Goal: Browse casually

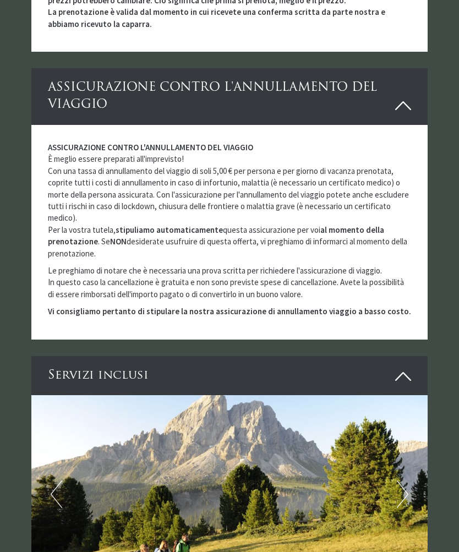
scroll to position [2250, 0]
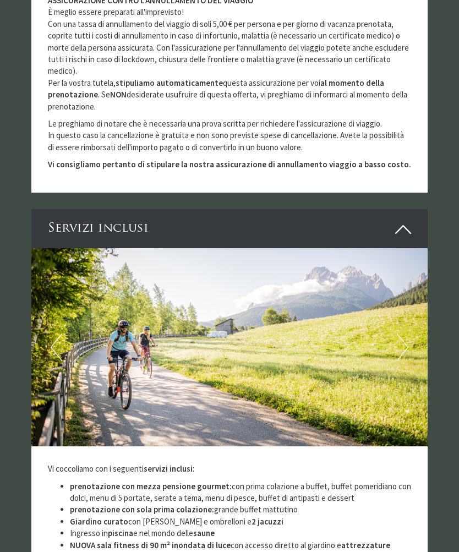
click at [405, 334] on button "Next" at bounding box center [403, 348] width 12 height 28
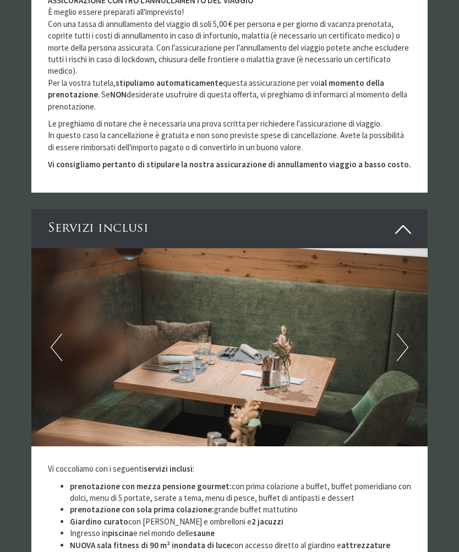
click at [395, 314] on img at bounding box center [229, 347] width 397 height 198
click at [404, 334] on button "Next" at bounding box center [403, 348] width 12 height 28
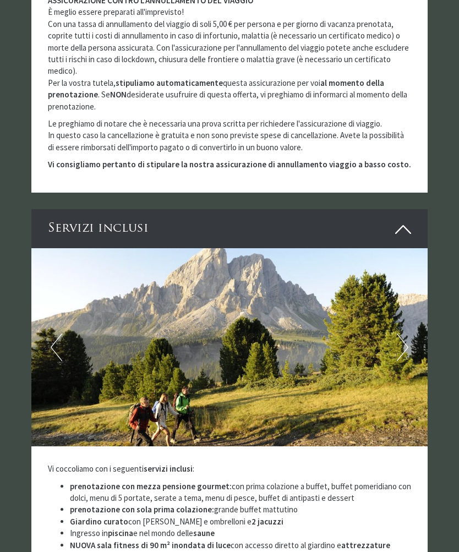
click at [406, 334] on button "Next" at bounding box center [403, 348] width 12 height 28
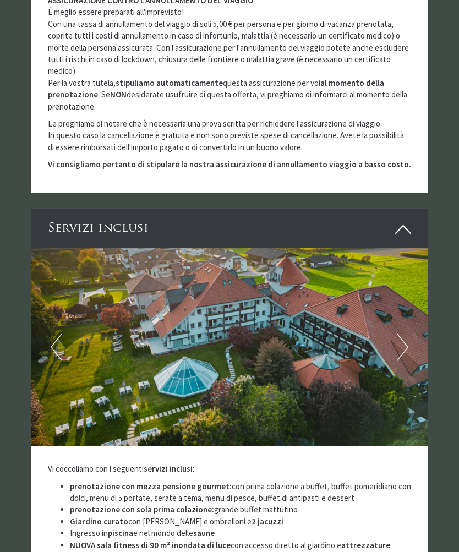
click at [399, 334] on button "Next" at bounding box center [403, 348] width 12 height 28
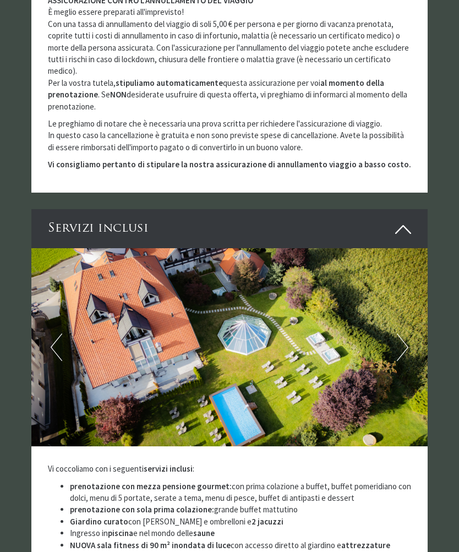
click at [402, 334] on button "Next" at bounding box center [403, 348] width 12 height 28
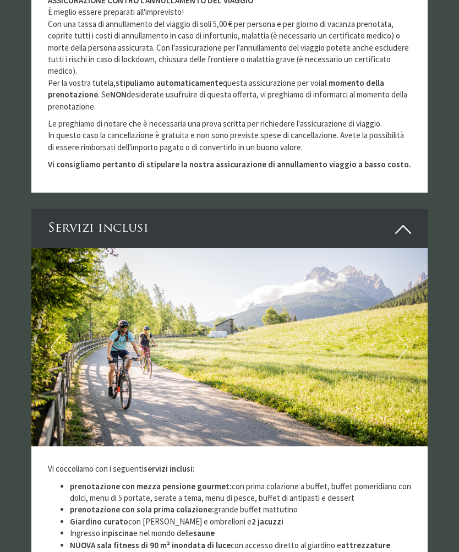
click at [402, 334] on button "Next" at bounding box center [403, 348] width 12 height 28
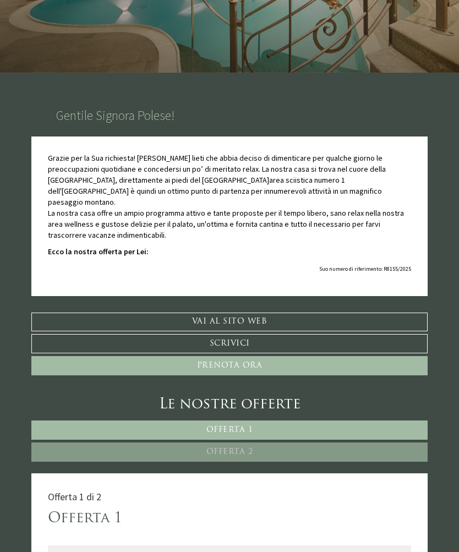
scroll to position [0, 0]
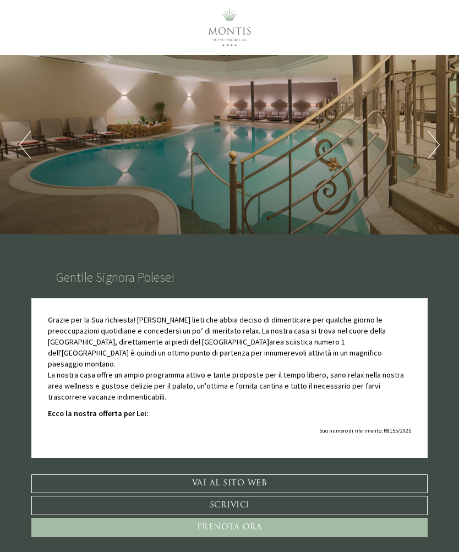
click at [430, 128] on div "Previous Next 1 2 3 4 5 6 7 8 9" at bounding box center [229, 145] width 459 height 180
click at [432, 142] on button "Next" at bounding box center [434, 145] width 12 height 28
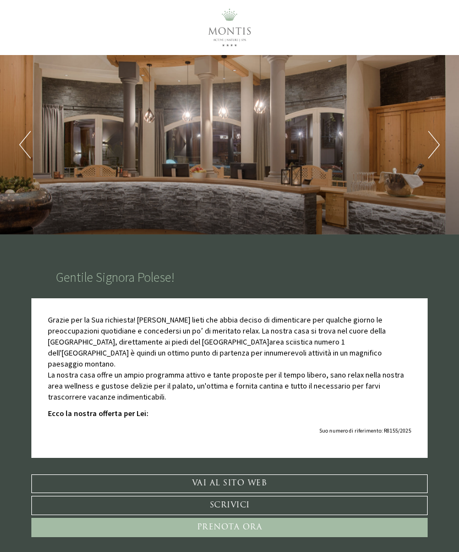
click at [428, 145] on button "Next" at bounding box center [434, 145] width 12 height 28
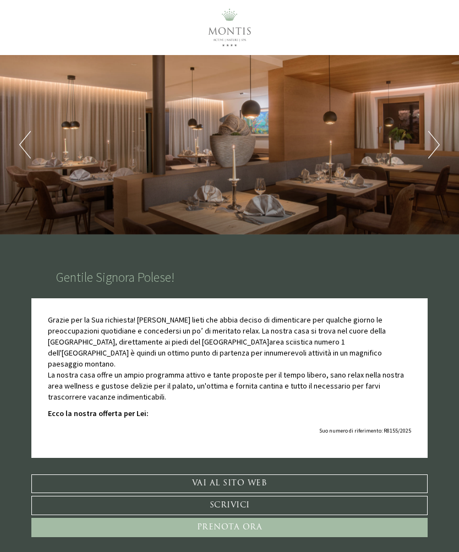
click at [416, 144] on div "Previous Next 1 2 3 4 5 6 7 8 9" at bounding box center [229, 145] width 459 height 180
click at [425, 147] on div "Previous Next 1 2 3 4 5 6 7 8 9" at bounding box center [229, 145] width 459 height 180
click at [437, 145] on button "Next" at bounding box center [434, 145] width 12 height 28
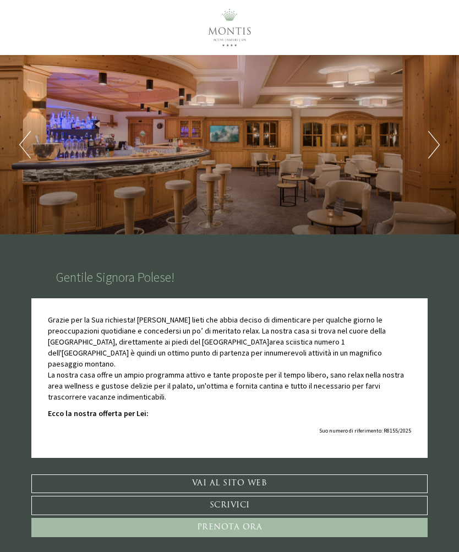
click at [438, 146] on button "Next" at bounding box center [434, 145] width 12 height 28
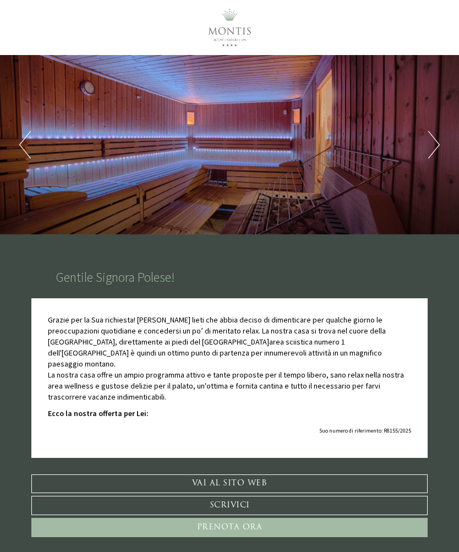
click at [437, 145] on button "Next" at bounding box center [434, 145] width 12 height 28
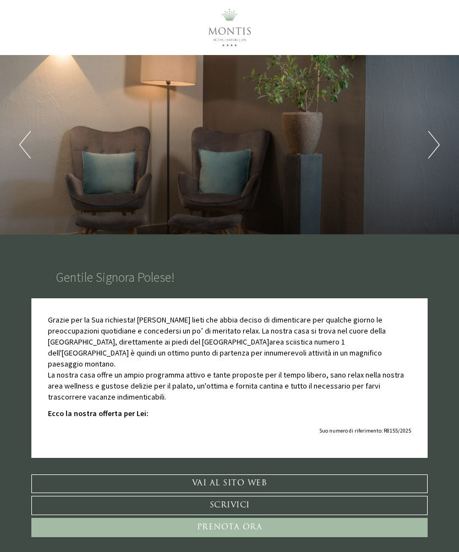
click at [439, 141] on button "Next" at bounding box center [434, 145] width 12 height 28
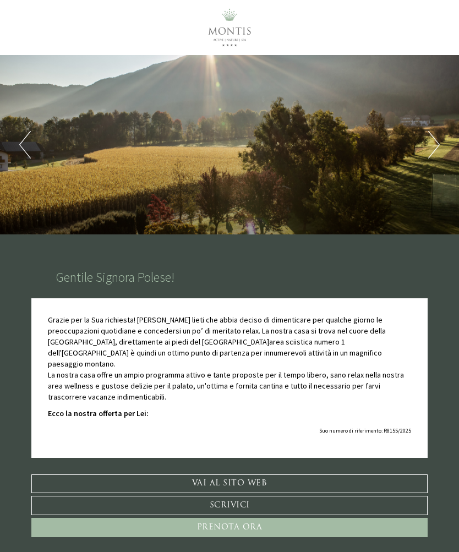
click at [439, 140] on button "Next" at bounding box center [434, 145] width 12 height 28
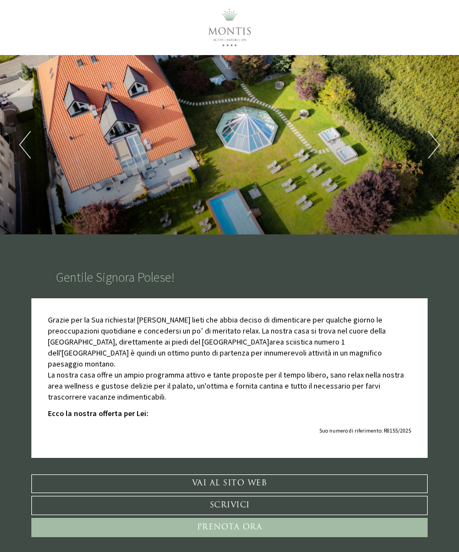
click at [438, 135] on button "Next" at bounding box center [434, 145] width 12 height 28
